Goal: Check status: Check status

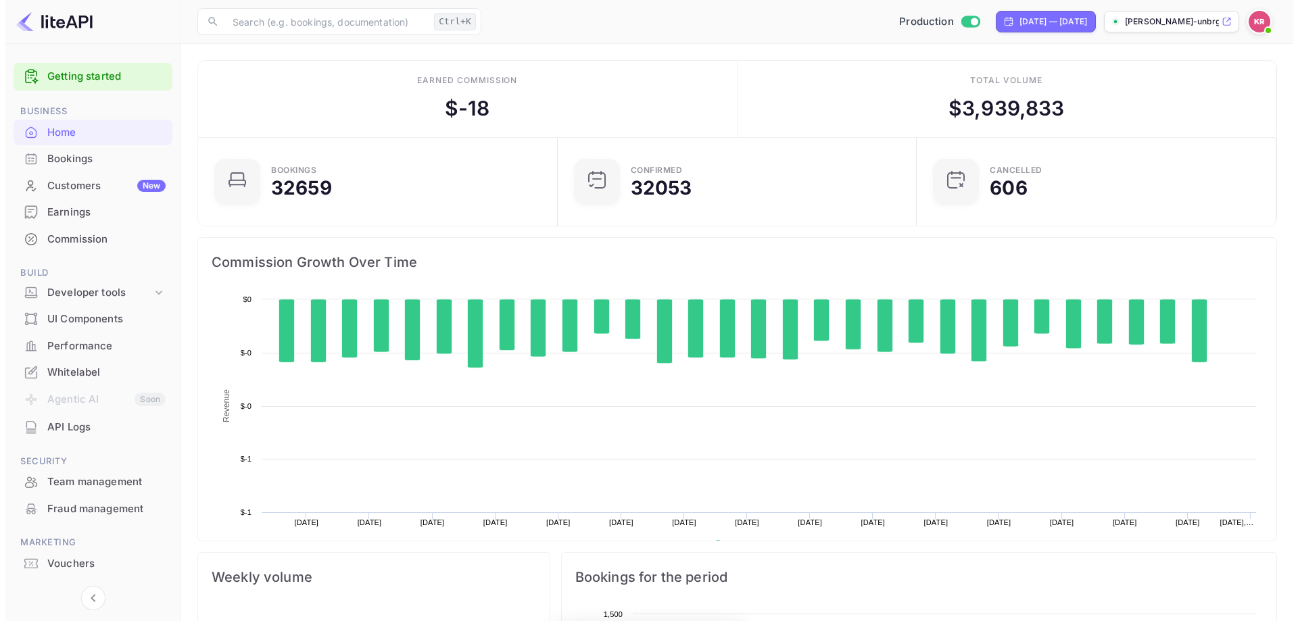
scroll to position [210, 341]
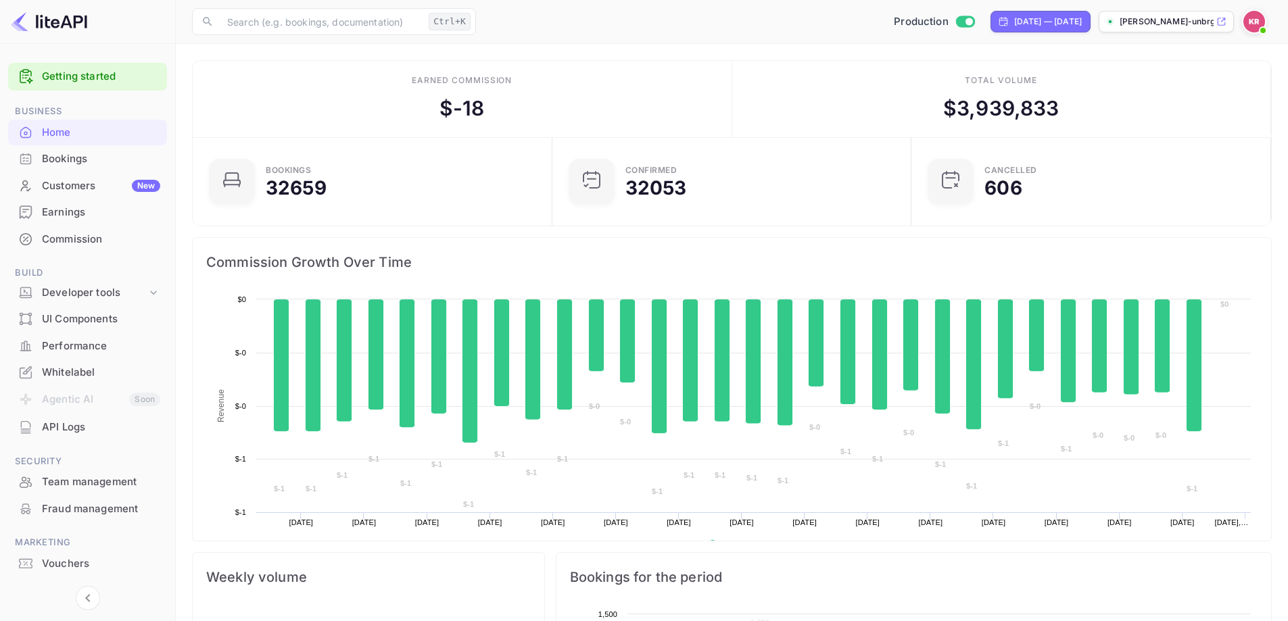
click at [62, 156] on div "Bookings" at bounding box center [101, 159] width 118 height 16
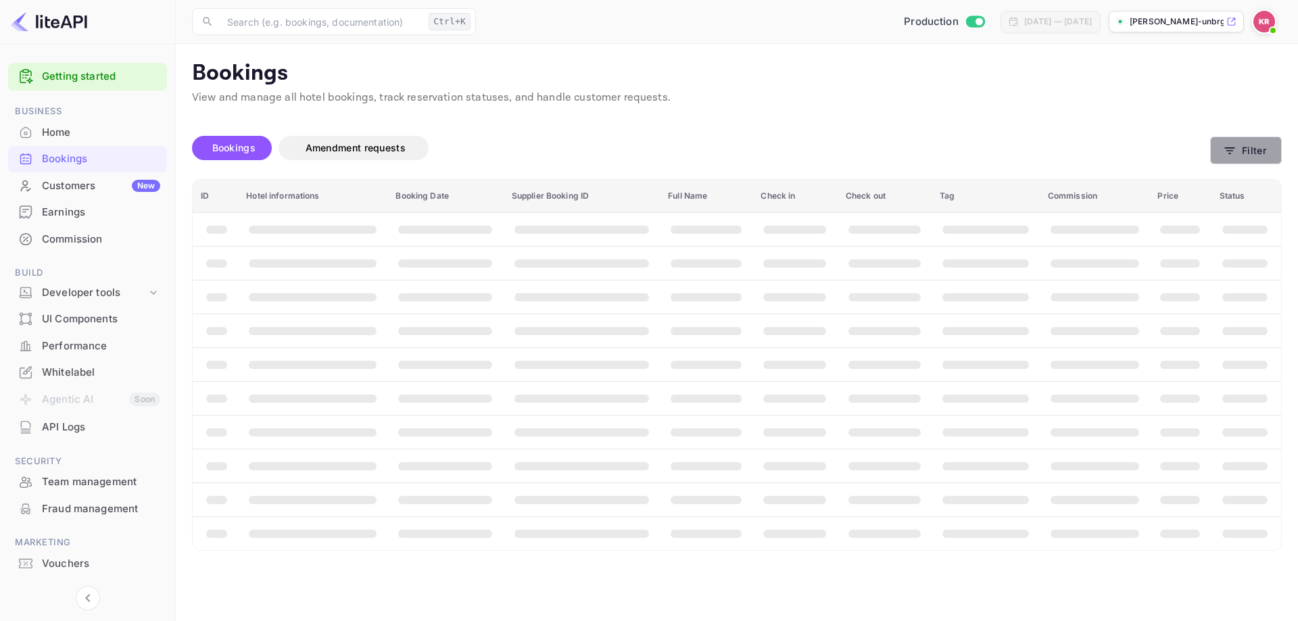
click at [1235, 146] on icon "button" at bounding box center [1230, 151] width 14 height 14
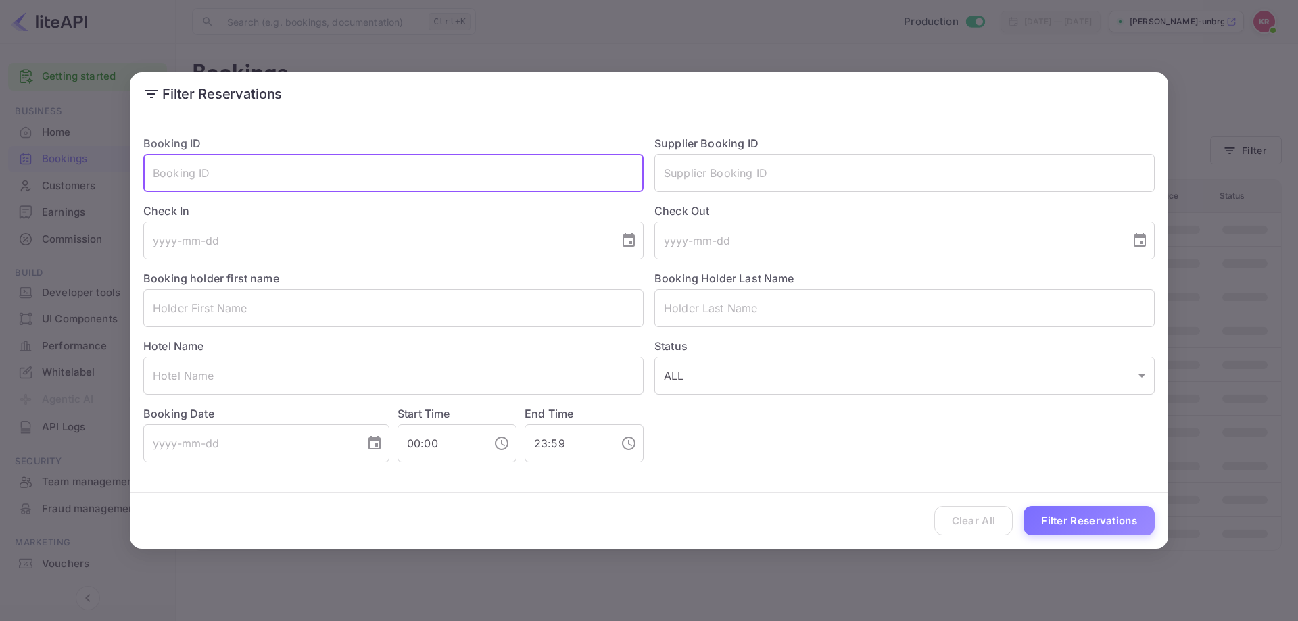
click at [247, 183] on input "text" at bounding box center [393, 173] width 500 height 38
paste input "Vzs3q7Ljd"
type input "Vzs3q7Ljd"
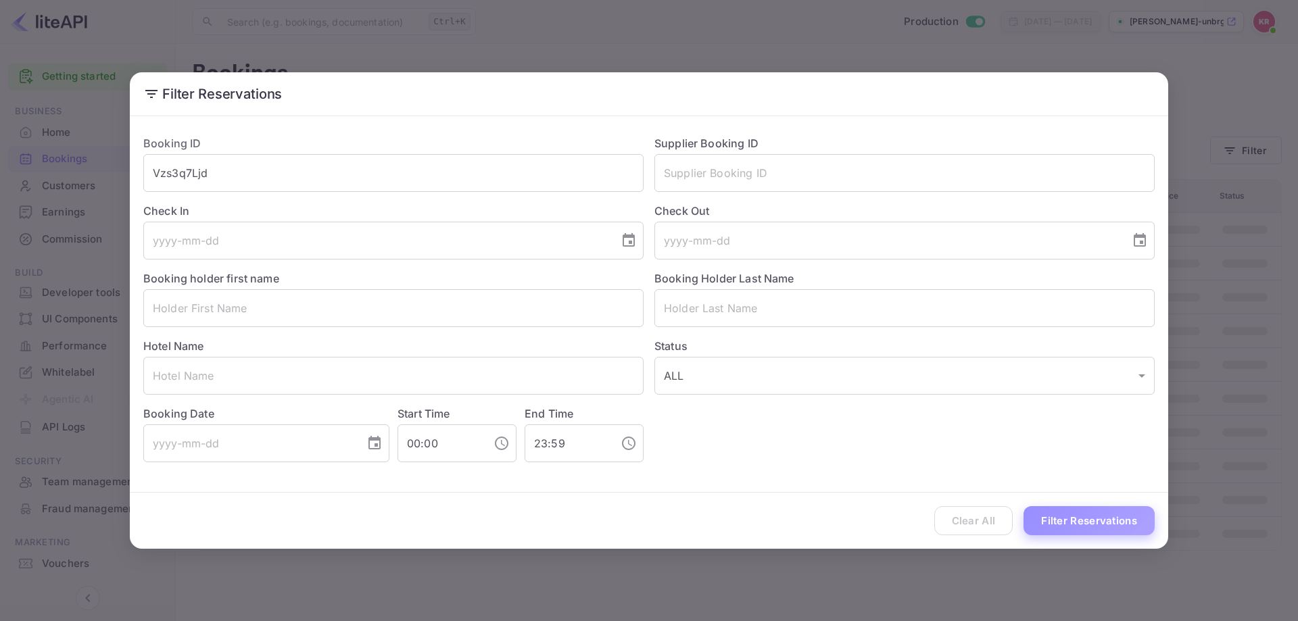
click at [1104, 519] on button "Filter Reservations" at bounding box center [1089, 520] width 131 height 29
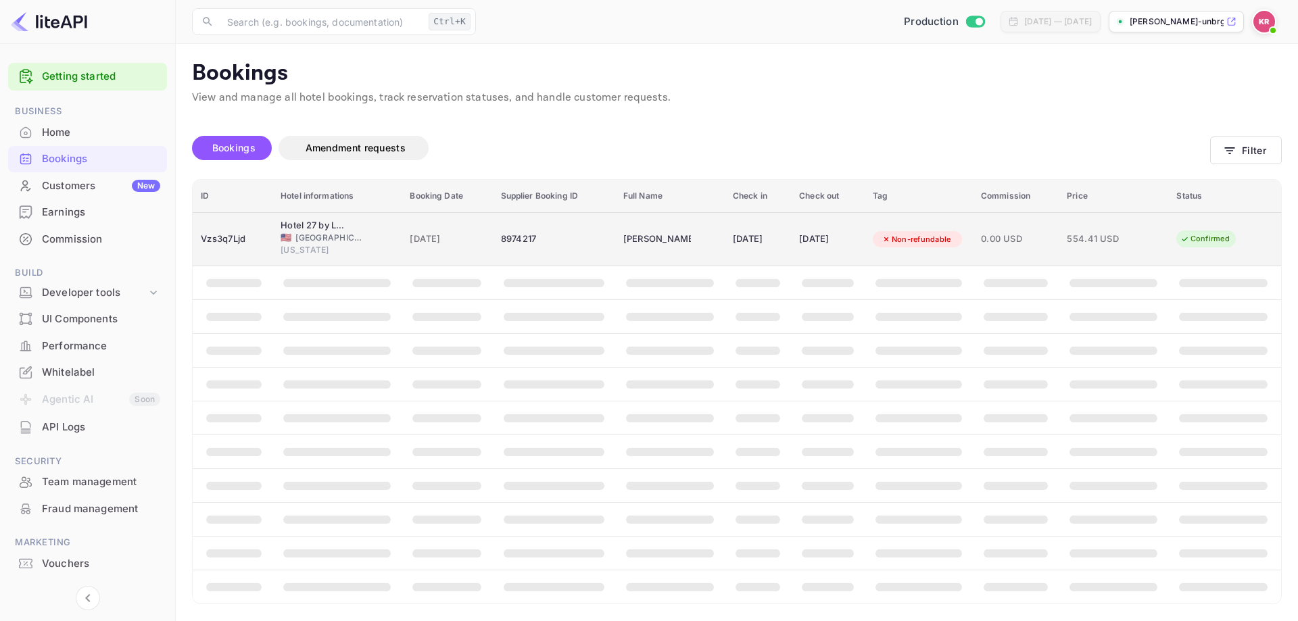
click at [725, 222] on td "[DATE]" at bounding box center [758, 239] width 66 height 54
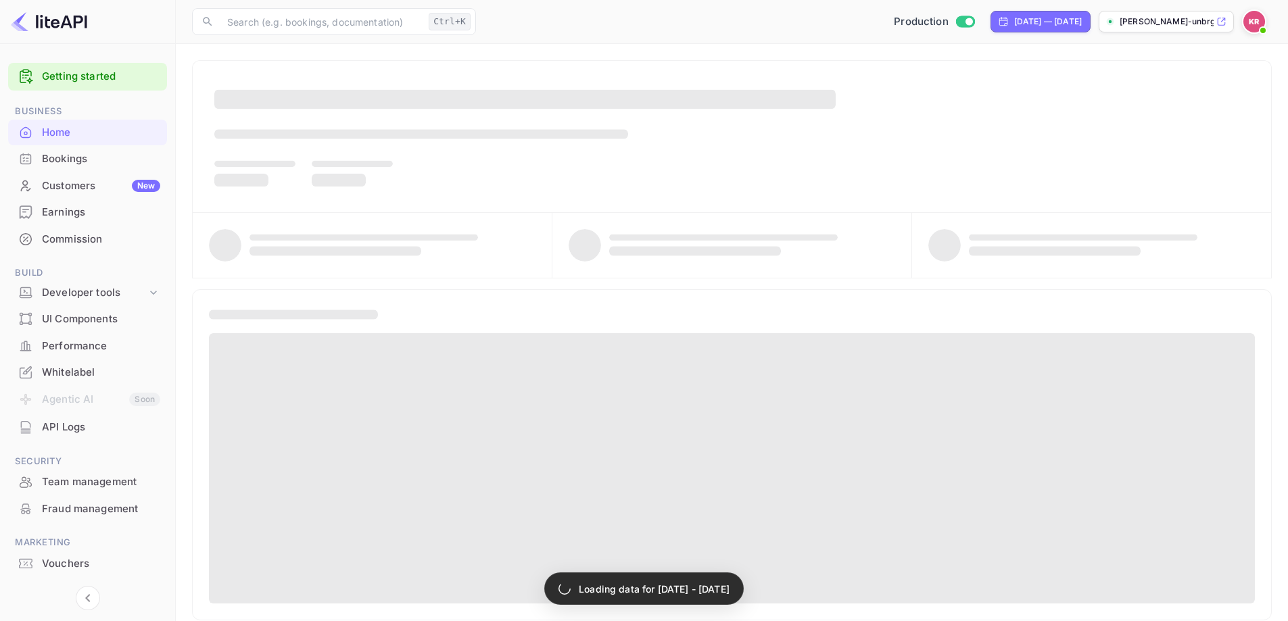
click at [85, 158] on div "Bookings" at bounding box center [101, 159] width 118 height 16
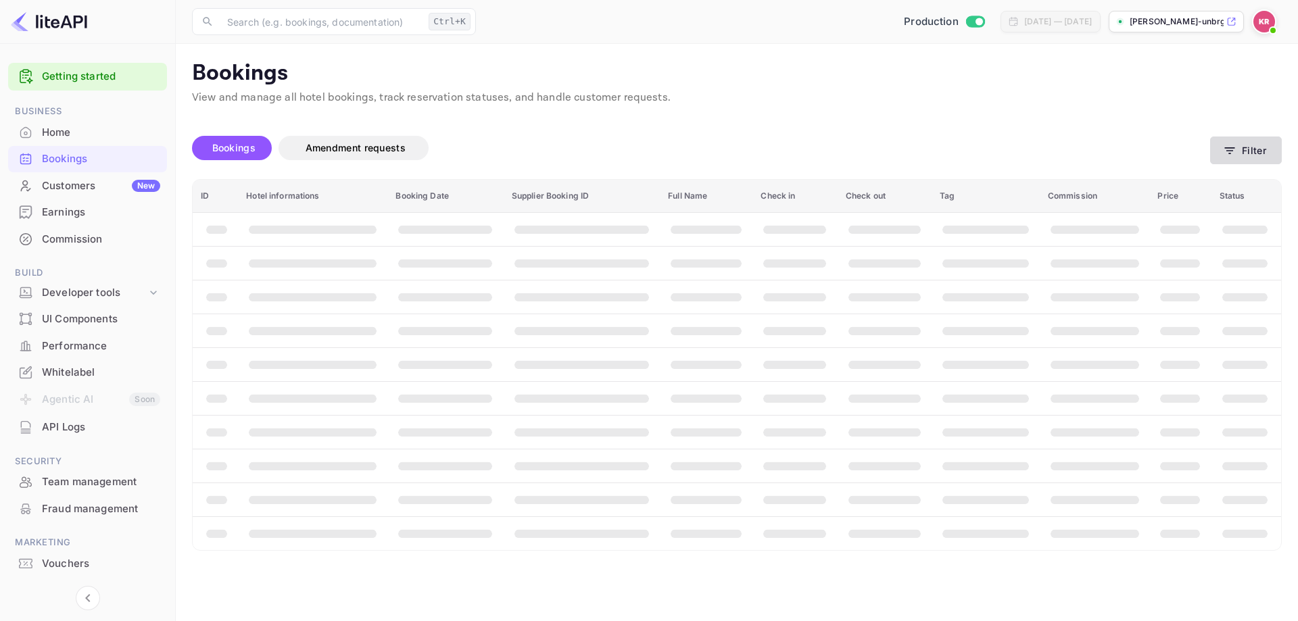
click at [1244, 155] on button "Filter" at bounding box center [1246, 151] width 72 height 28
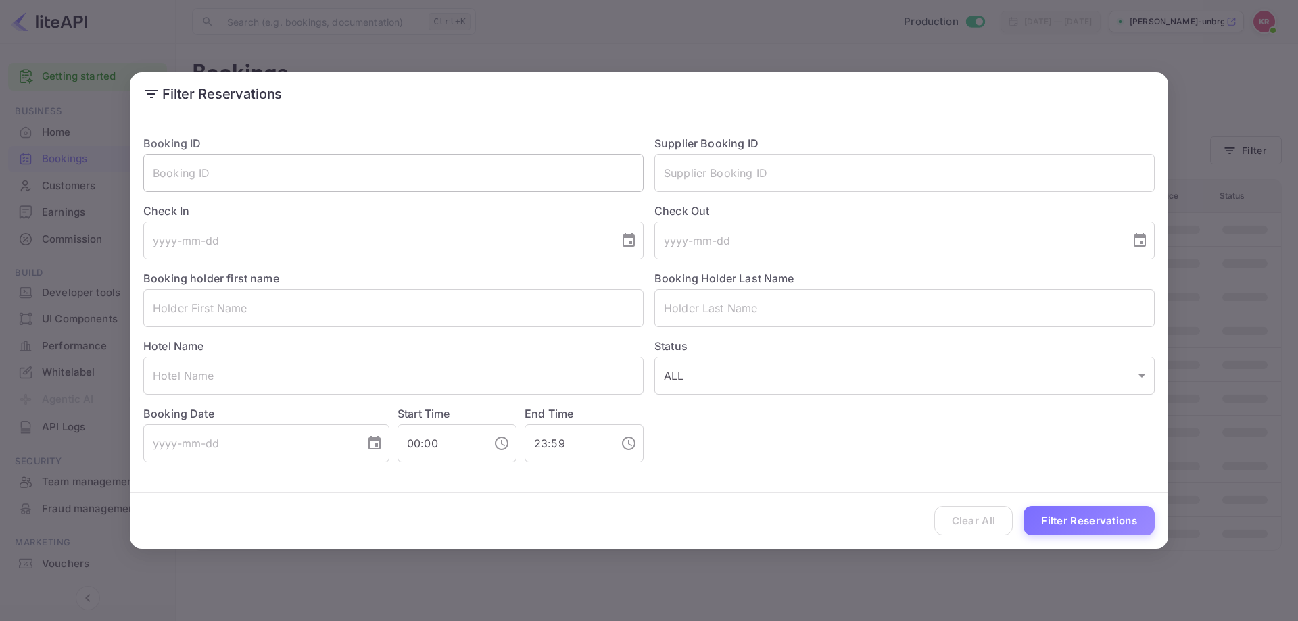
click at [284, 166] on input "text" at bounding box center [393, 173] width 500 height 38
paste input "8Lok-FB96"
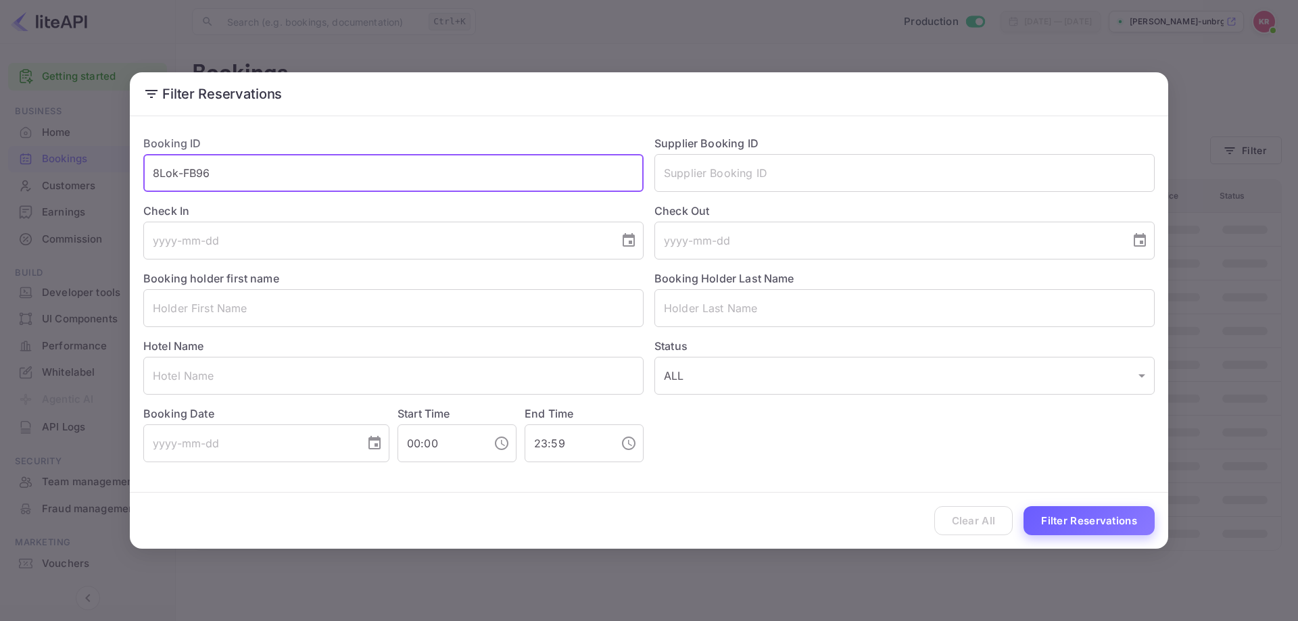
type input "8Lok-FB96"
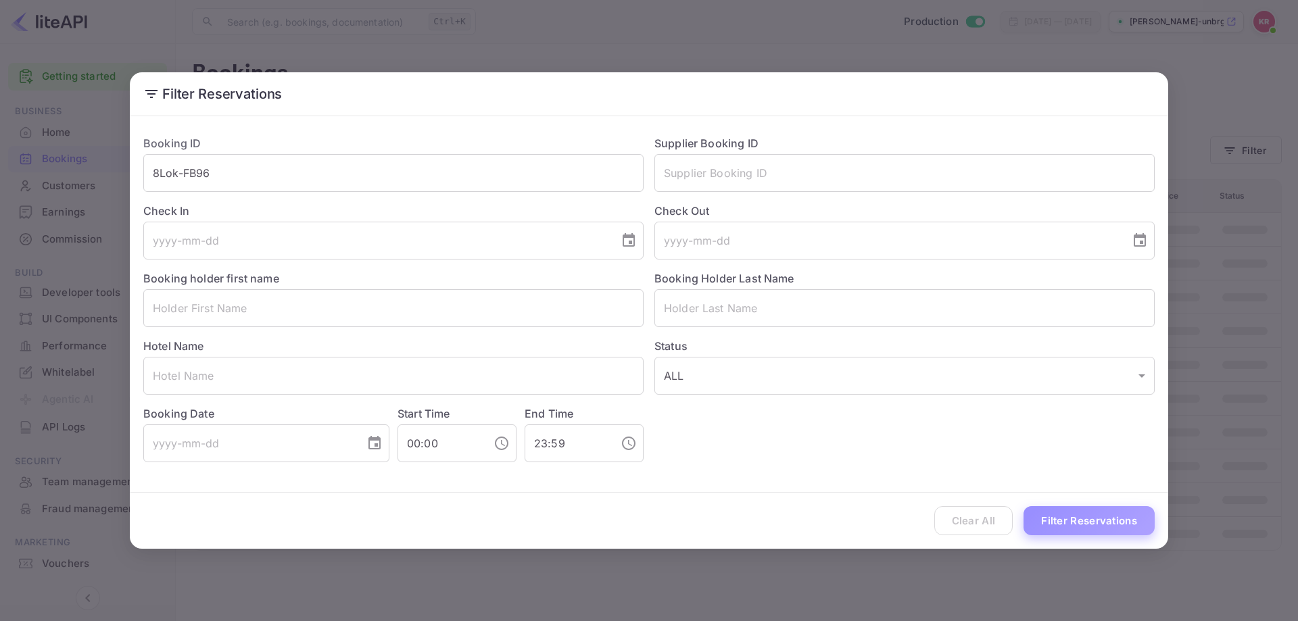
click at [1054, 513] on button "Filter Reservations" at bounding box center [1089, 520] width 131 height 29
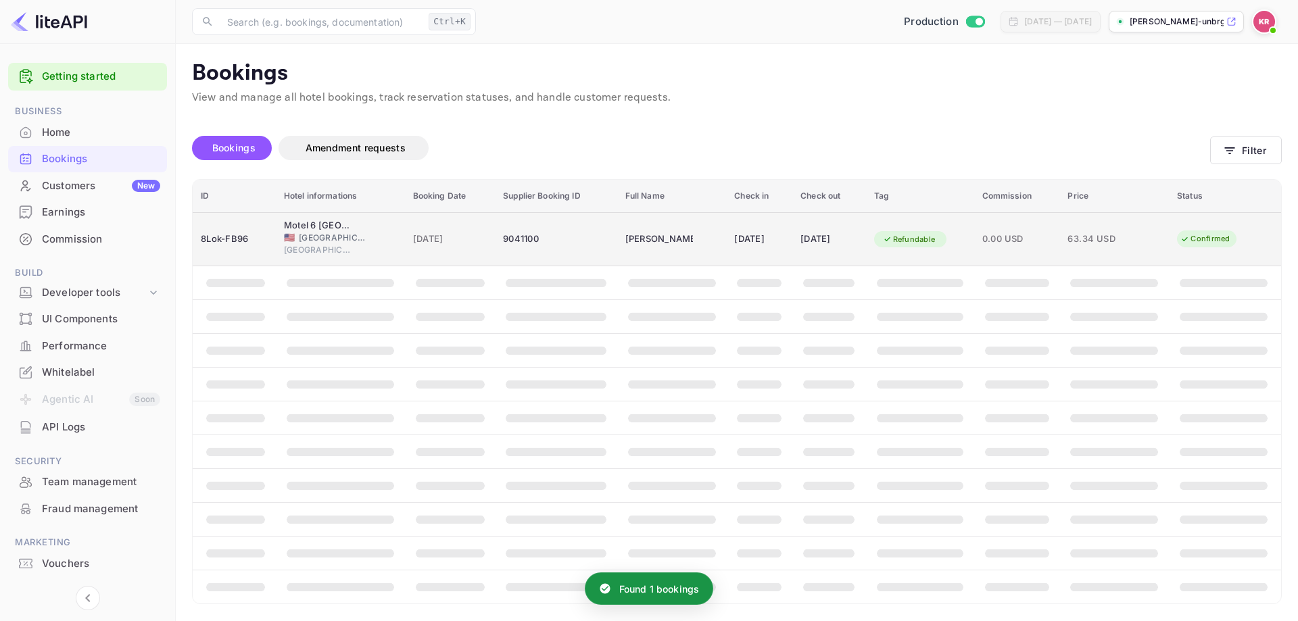
click at [826, 228] on td "[DATE]" at bounding box center [829, 239] width 73 height 54
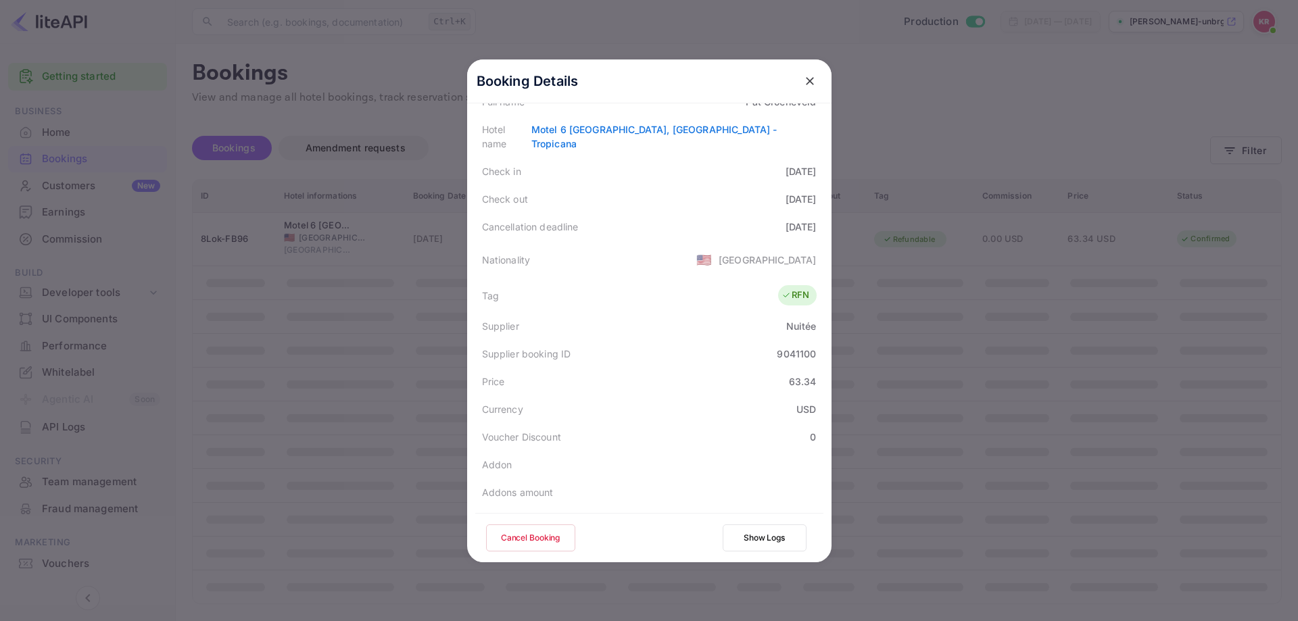
scroll to position [135, 0]
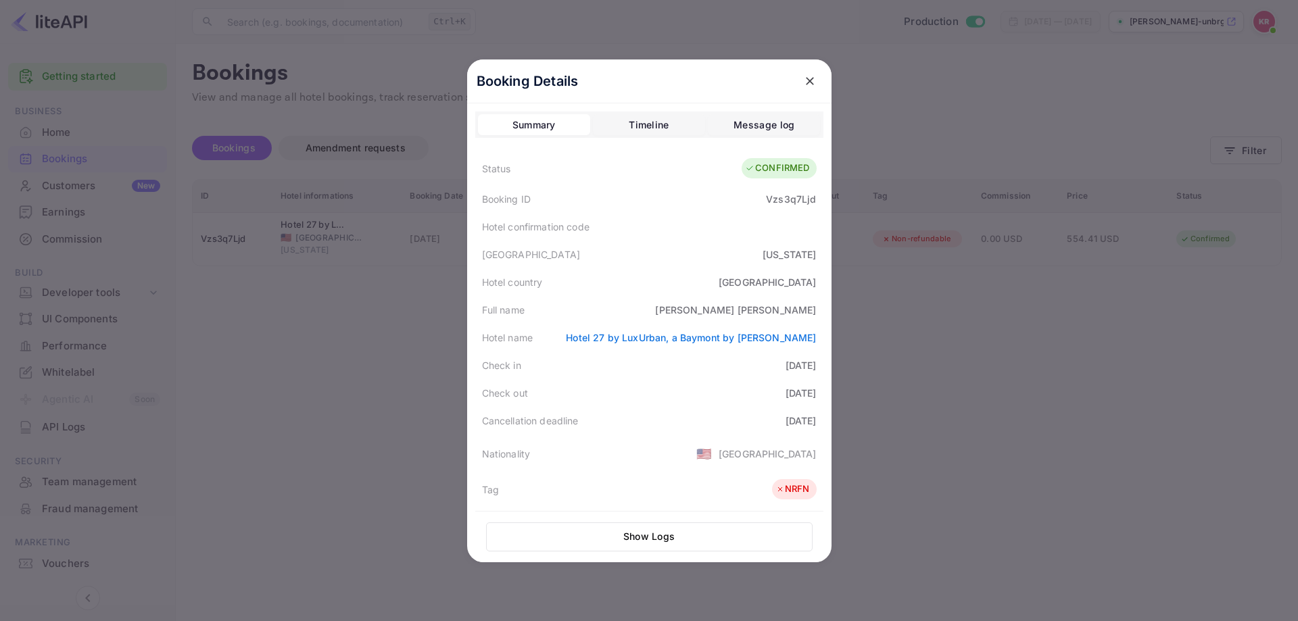
click at [1003, 347] on div at bounding box center [649, 310] width 1298 height 621
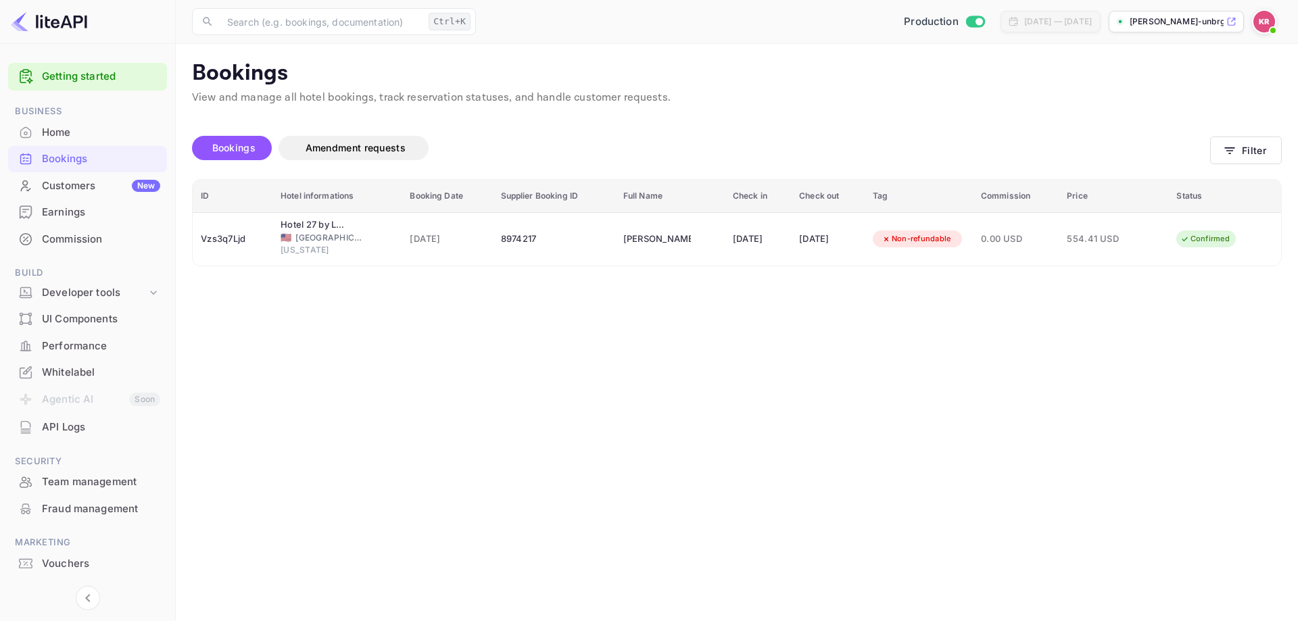
click at [70, 161] on div "Bookings" at bounding box center [101, 159] width 118 height 16
click at [68, 144] on div "Home" at bounding box center [87, 133] width 159 height 26
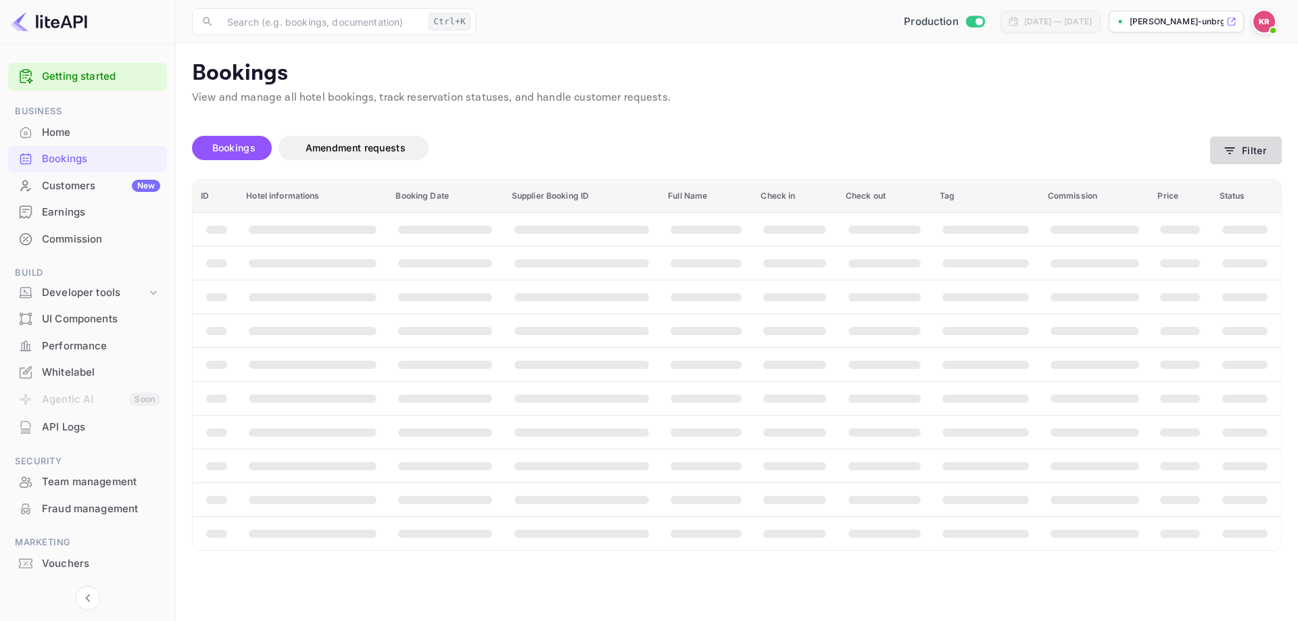
click at [1242, 151] on button "Filter" at bounding box center [1246, 151] width 72 height 28
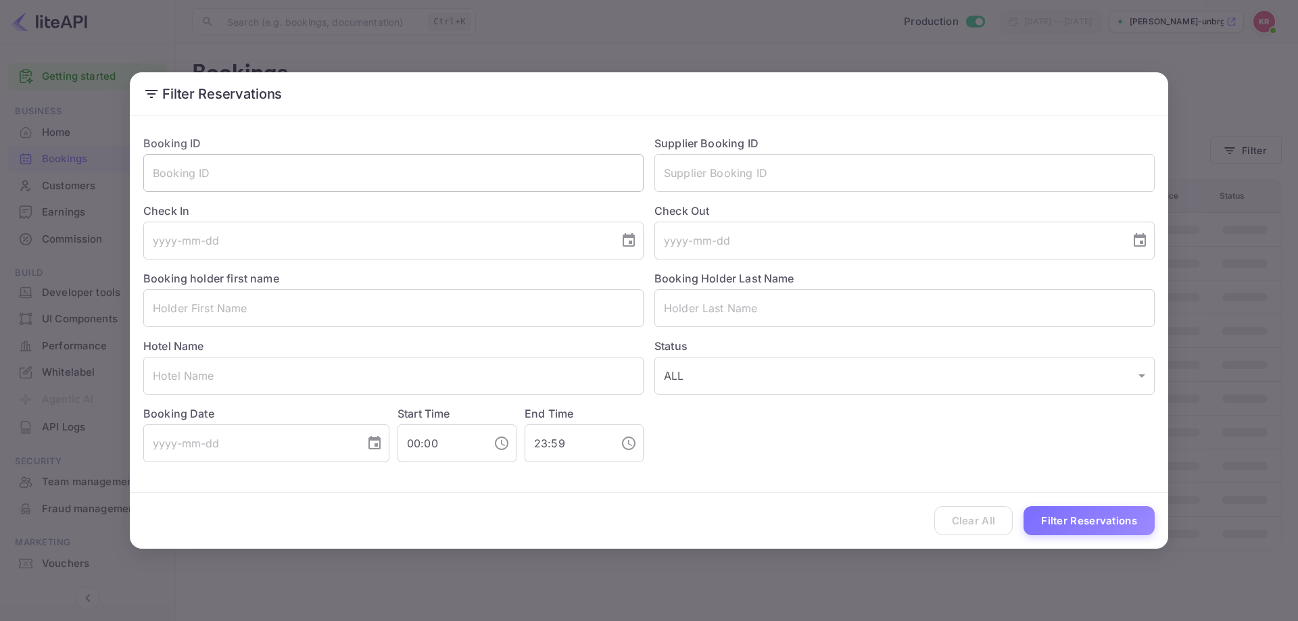
click at [287, 179] on input "text" at bounding box center [393, 173] width 500 height 38
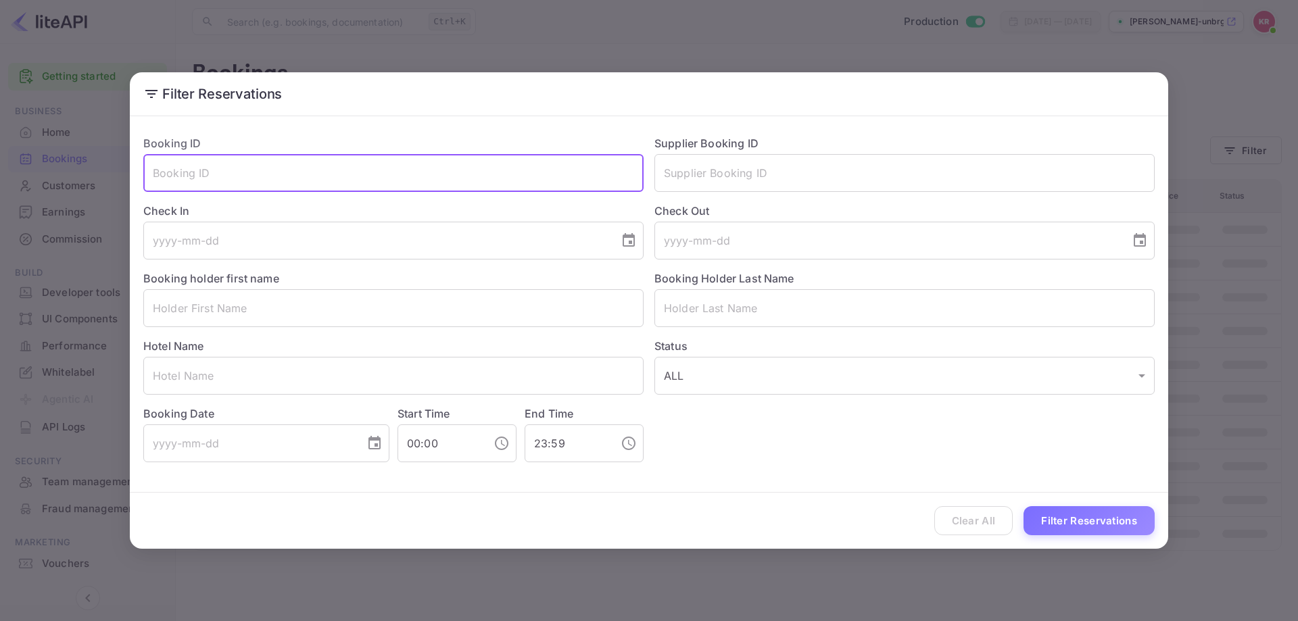
paste input "8Lok-FB96"
type input "8Lok-FB96"
click at [1054, 523] on button "Filter Reservations" at bounding box center [1089, 520] width 131 height 29
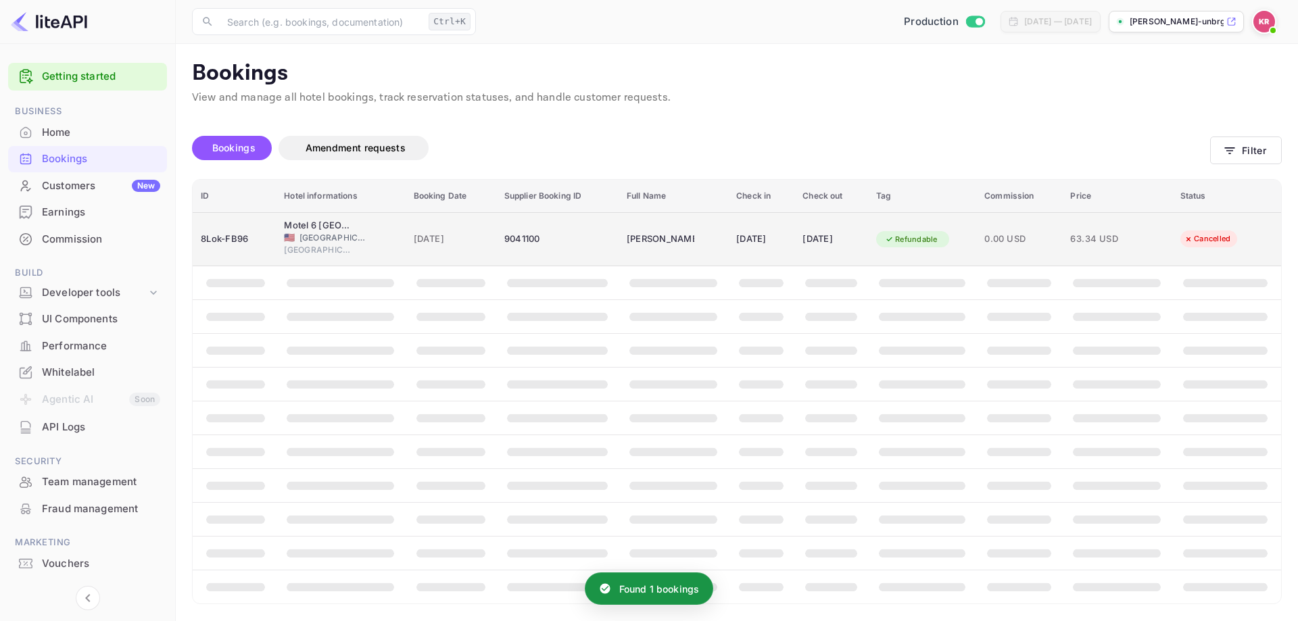
click at [809, 239] on div "[DATE]" at bounding box center [831, 240] width 57 height 22
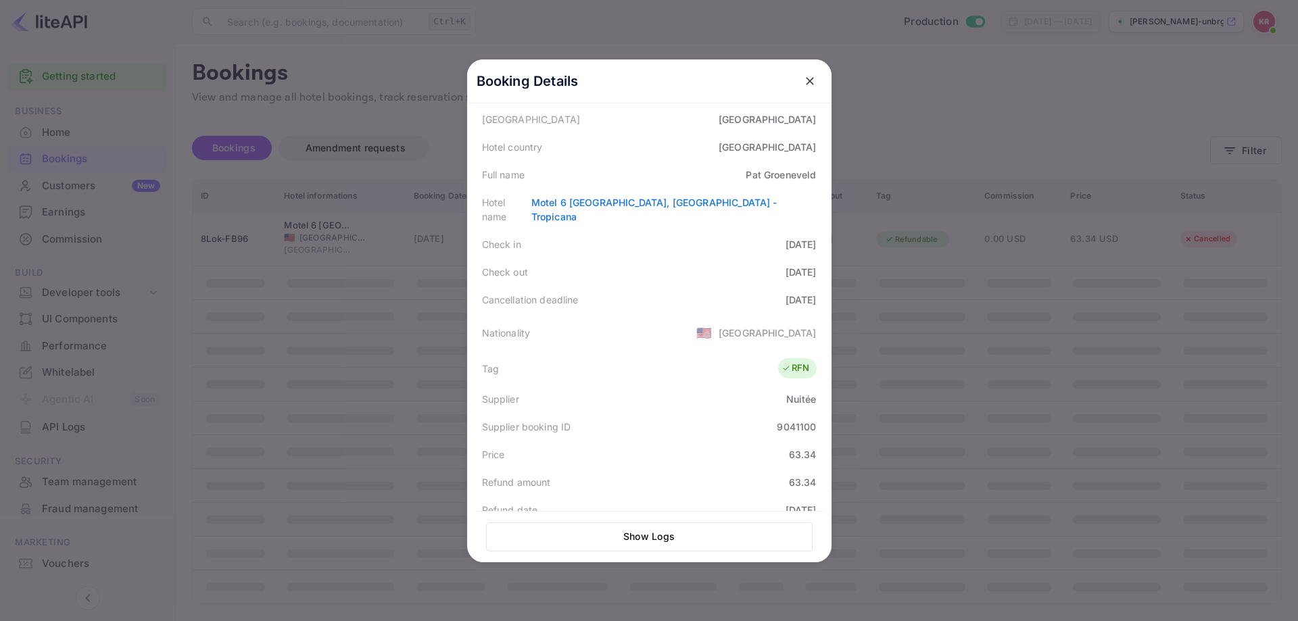
scroll to position [203, 0]
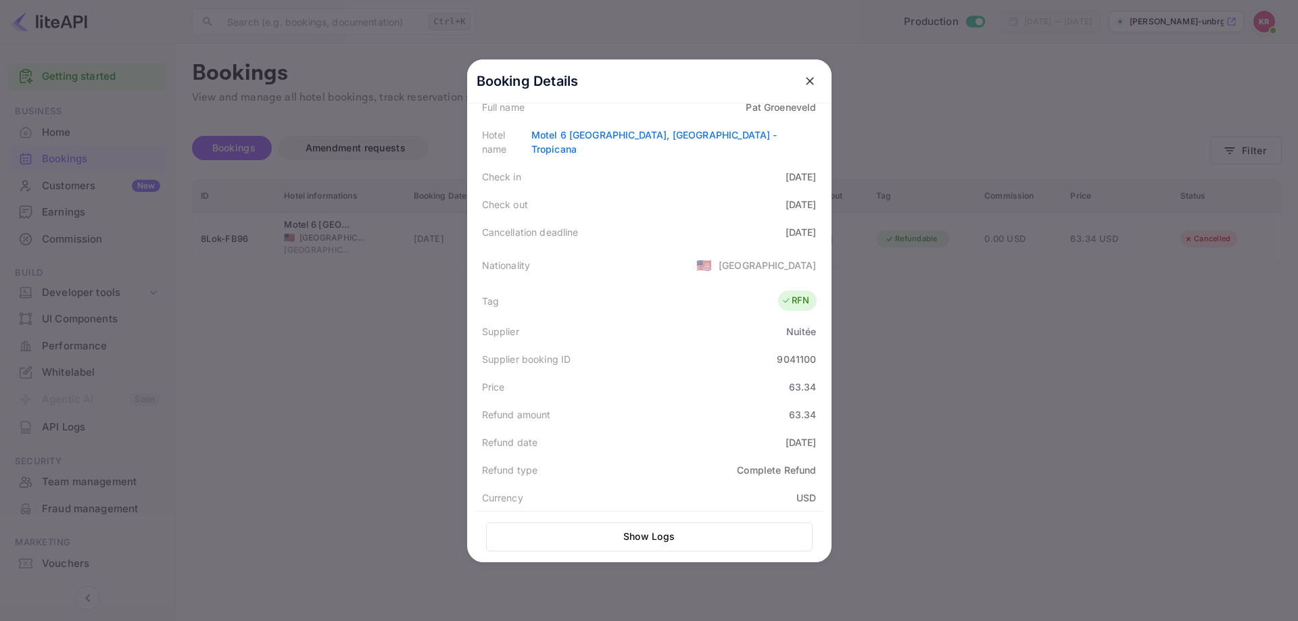
drag, startPoint x: 1206, startPoint y: 228, endPoint x: 1094, endPoint y: 179, distance: 121.7
click at [1206, 228] on div at bounding box center [649, 310] width 1298 height 621
